Goal: Information Seeking & Learning: Learn about a topic

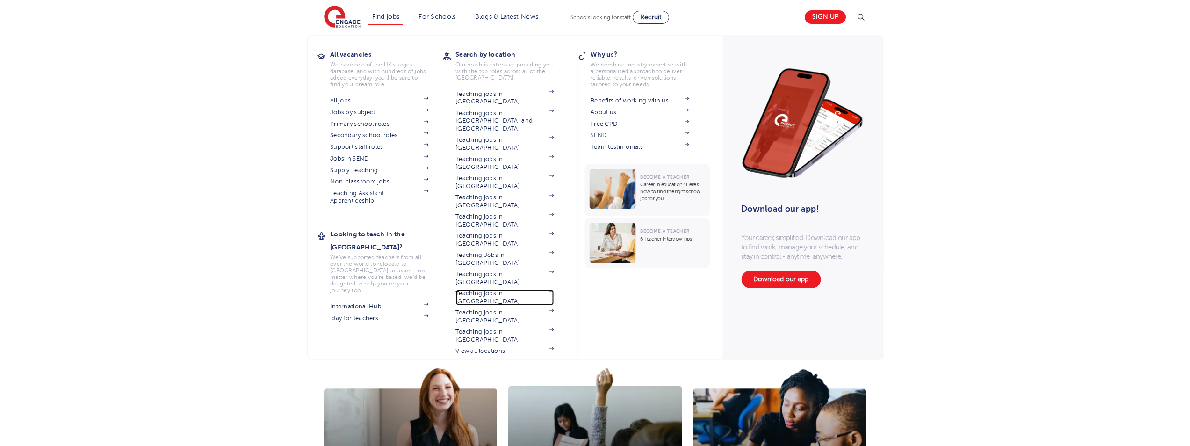
click at [496, 289] on link "Teaching jobs in [GEOGRAPHIC_DATA]" at bounding box center [504, 296] width 98 height 15
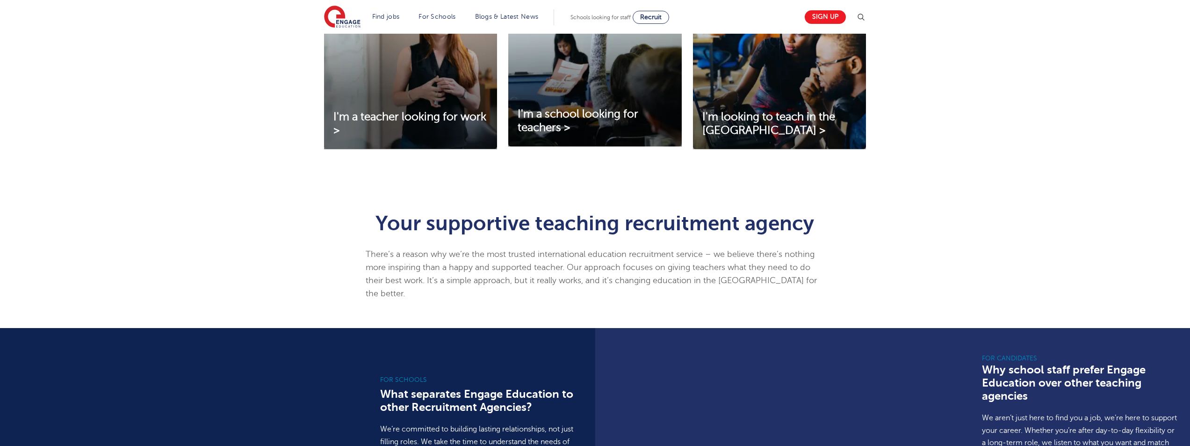
scroll to position [374, 0]
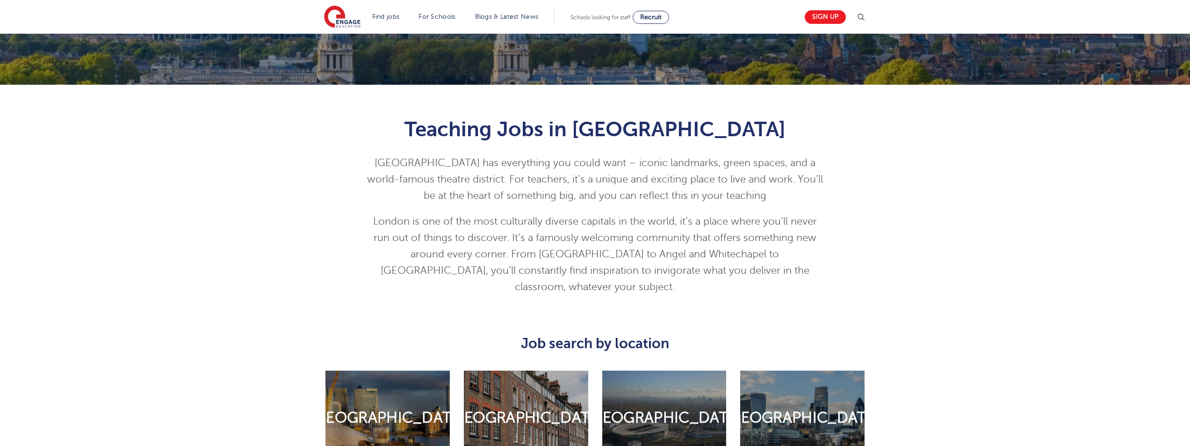
scroll to position [374, 0]
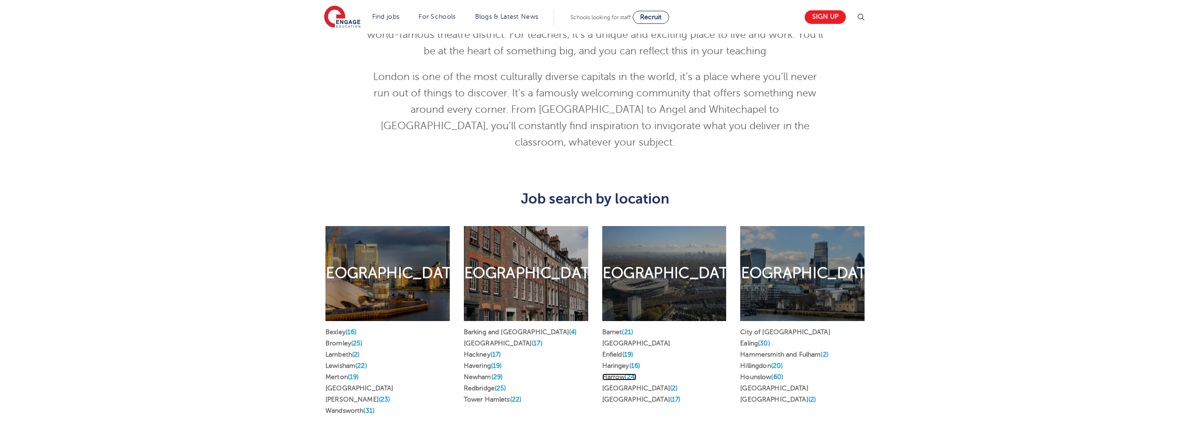
click at [622, 373] on link "Harrow (24)" at bounding box center [619, 376] width 34 height 7
